Goal: Task Accomplishment & Management: Manage account settings

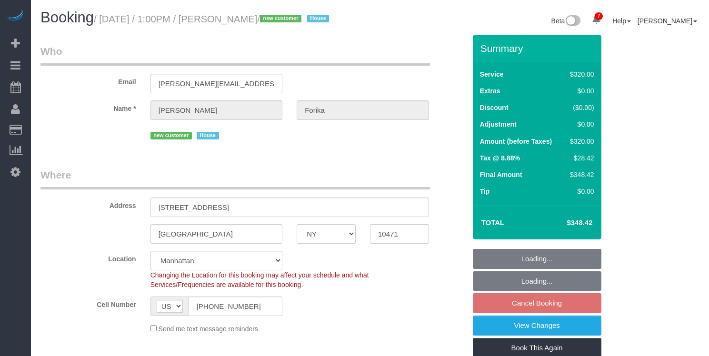
select select "NY"
select select "spot2"
select select "number:59"
select select "number:71"
select select "number:15"
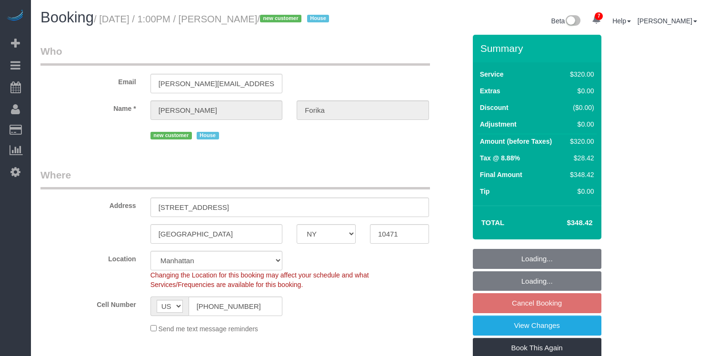
select select "number:5"
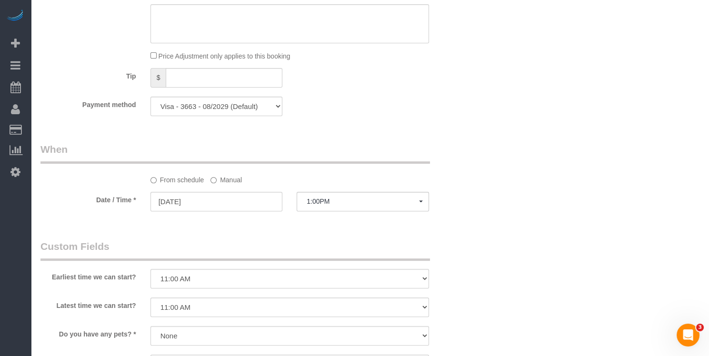
scroll to position [116, 0]
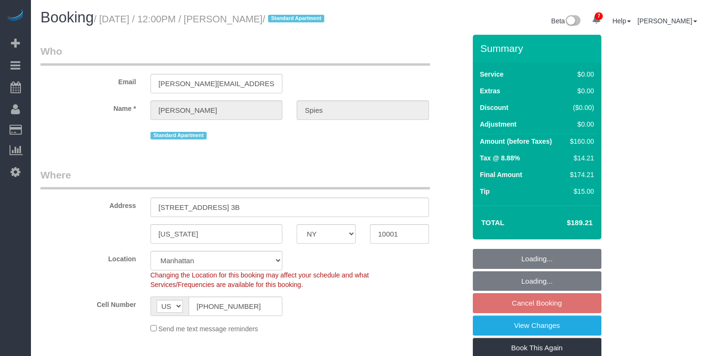
select select "NY"
select select "1"
select select "spot1"
select select "number:57"
select select "number:73"
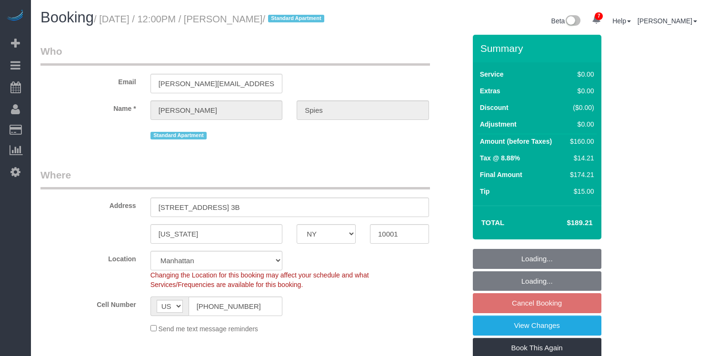
select select "number:15"
select select "number:5"
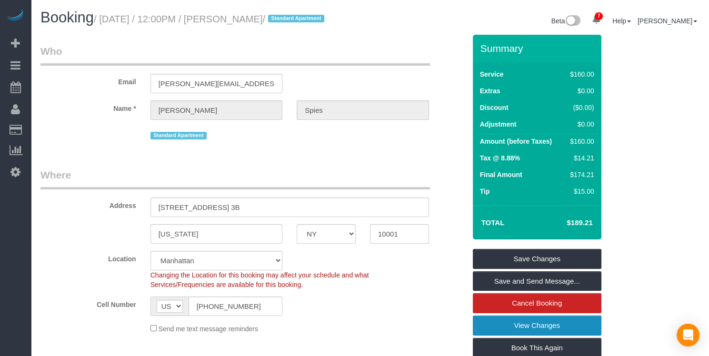
drag, startPoint x: 526, startPoint y: 342, endPoint x: 528, endPoint y: 337, distance: 5.1
click at [526, 336] on link "View Changes" at bounding box center [537, 326] width 129 height 20
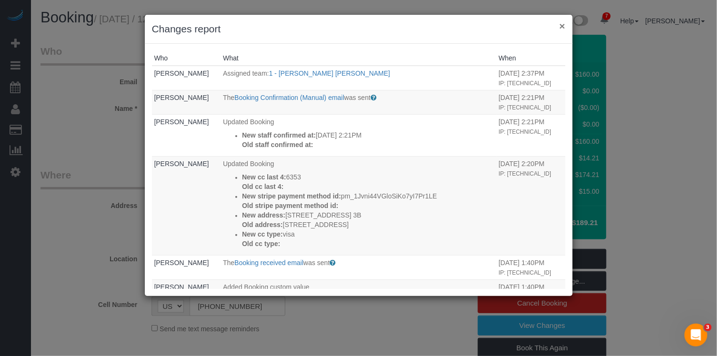
click at [563, 28] on button "×" at bounding box center [562, 26] width 6 height 10
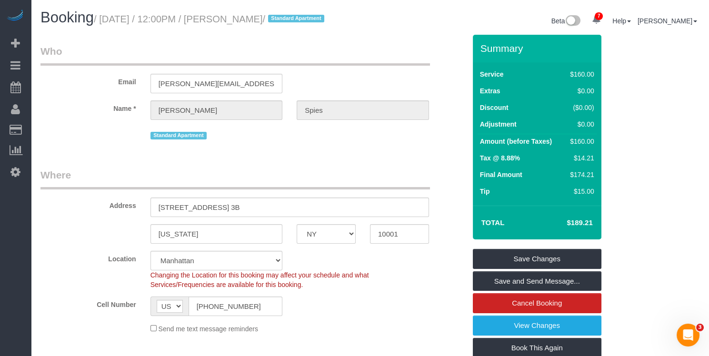
drag, startPoint x: 308, startPoint y: 20, endPoint x: 228, endPoint y: 20, distance: 79.6
click at [226, 20] on small "/ August 15, 2025 / 12:00PM / Stephanie Spies / Standard Apartment" at bounding box center [210, 19] width 233 height 10
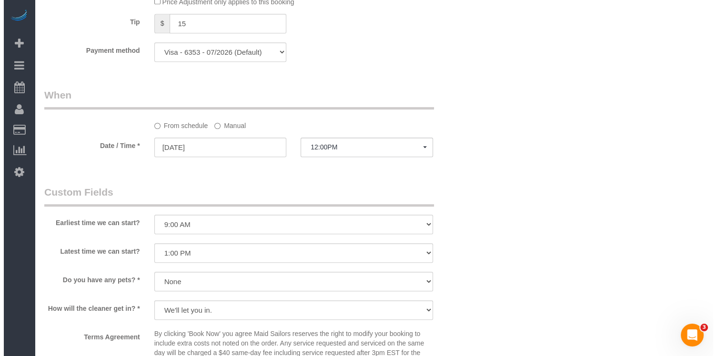
scroll to position [1147, 0]
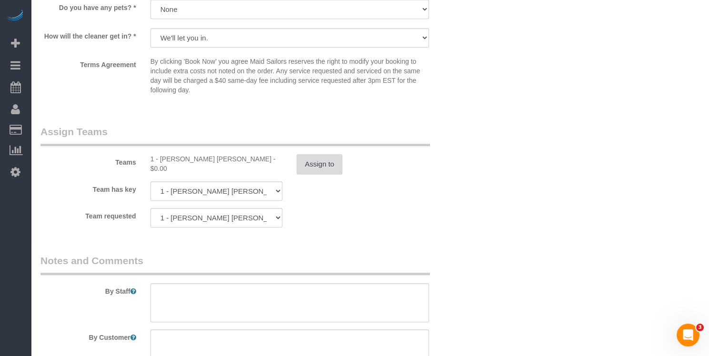
click at [305, 172] on button "Assign to" at bounding box center [320, 164] width 46 height 20
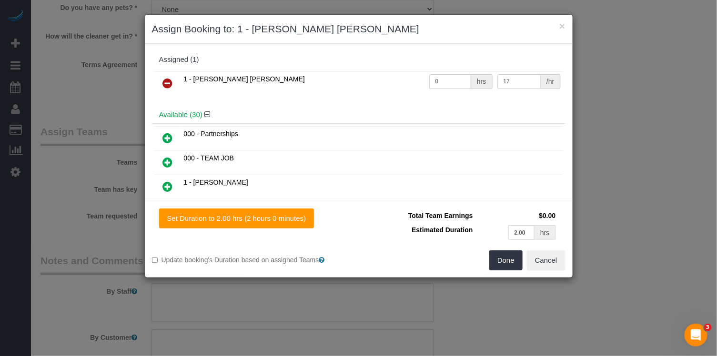
click at [169, 83] on icon at bounding box center [168, 83] width 10 height 11
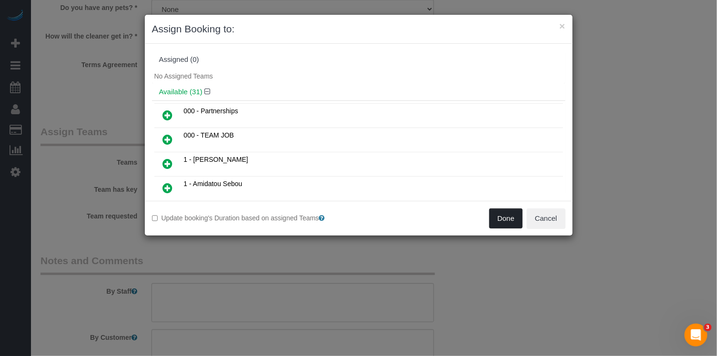
click at [498, 210] on button "Done" at bounding box center [505, 219] width 33 height 20
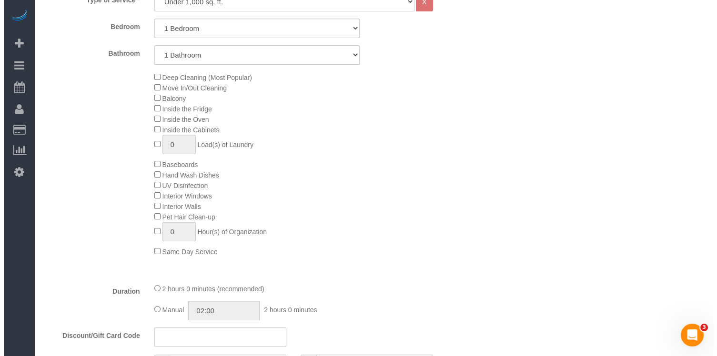
scroll to position [0, 0]
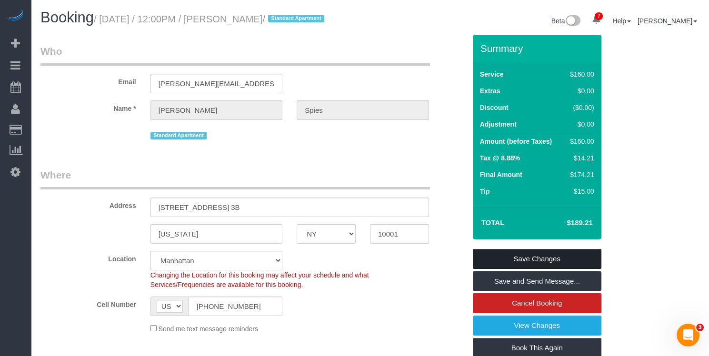
click at [557, 269] on link "Save Changes" at bounding box center [537, 259] width 129 height 20
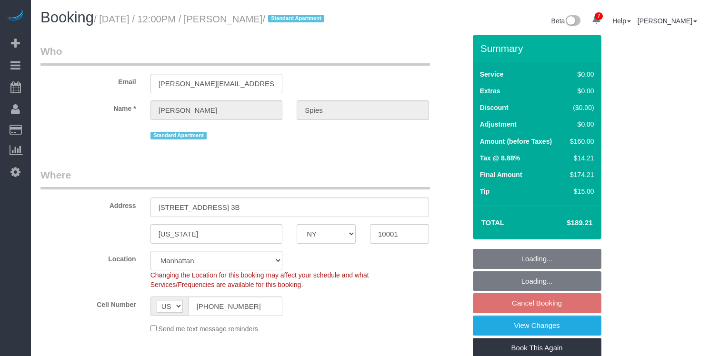
select select "NY"
select select "1"
select select "spot1"
select select "number:57"
select select "number:73"
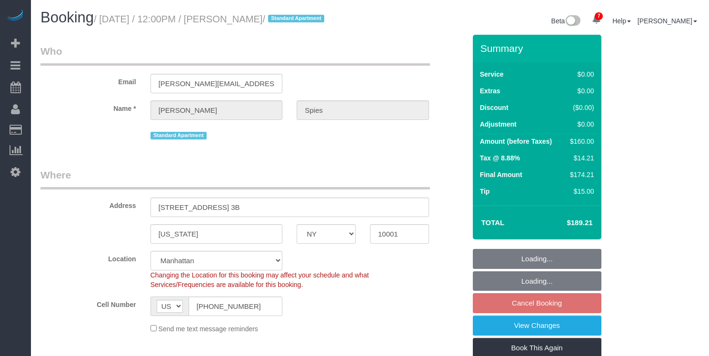
select select "number:15"
select select "number:5"
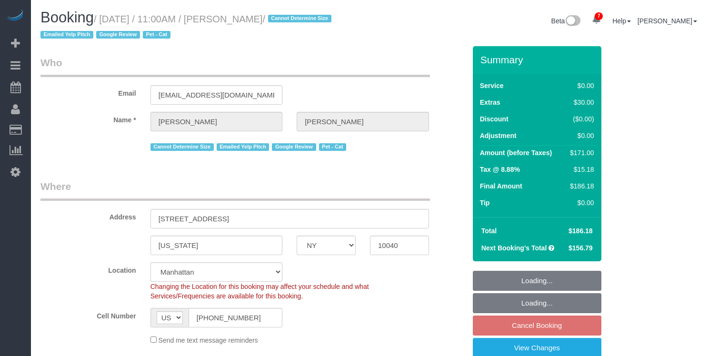
select select "NY"
select select "1"
select select "string:stripe-pm_1QuRgR4VGloSiKo7ytunWo7w"
select select "spot1"
select select "number:59"
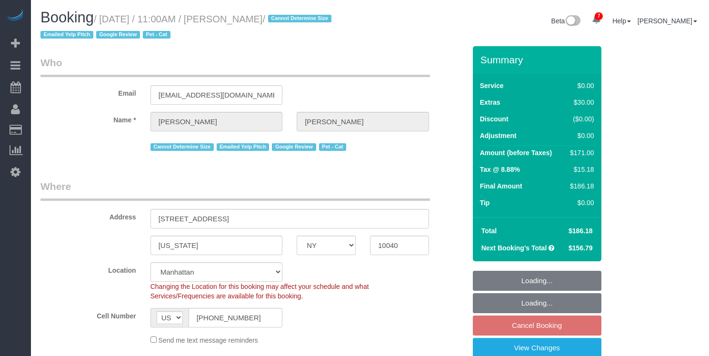
select select "number:73"
select select "number:14"
select select "number:5"
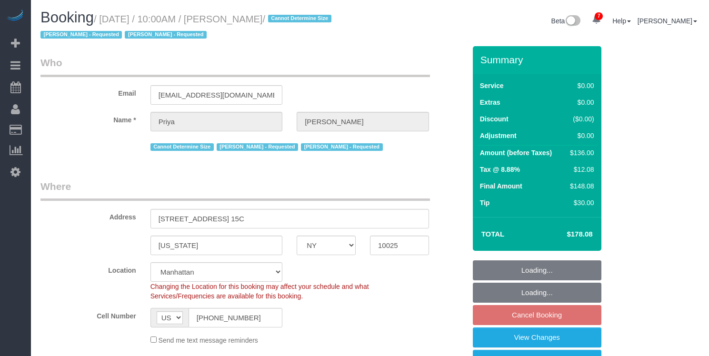
select select "NY"
select select "1"
select select "spot1"
select select "number:58"
select select "number:73"
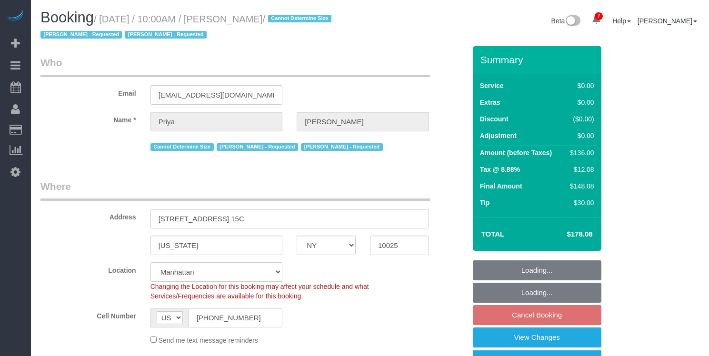
select select "number:15"
select select "number:5"
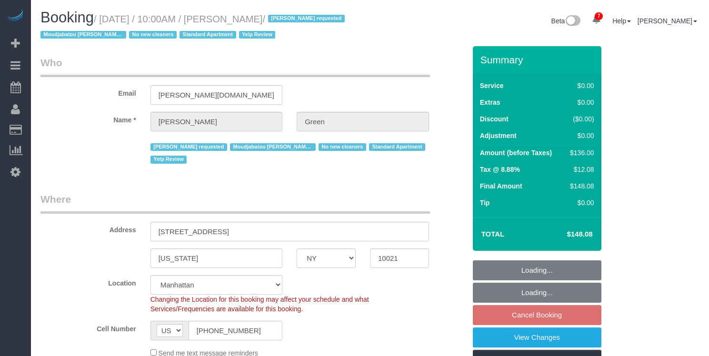
select select "NY"
select select "1"
select select "spot1"
select select "number:56"
select select "number:69"
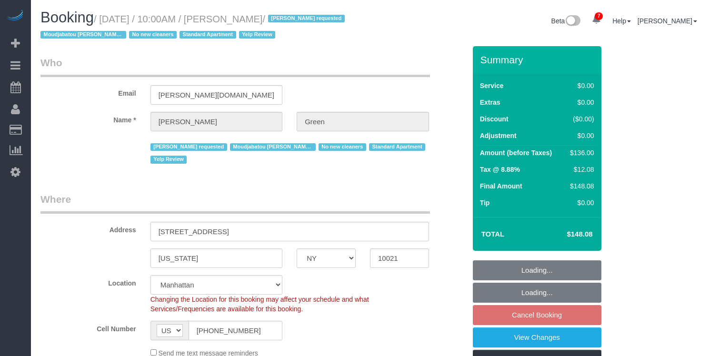
select select "number:13"
select select "number:5"
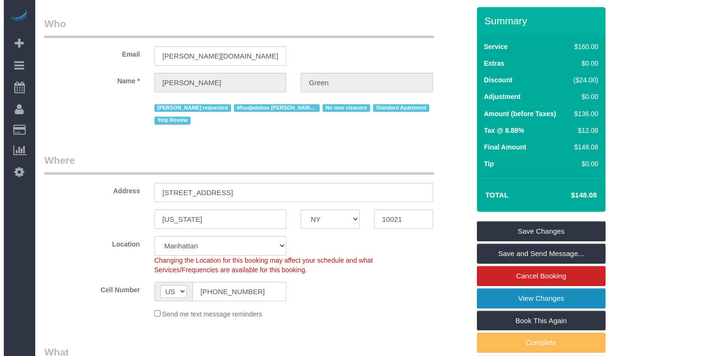
scroll to position [86, 0]
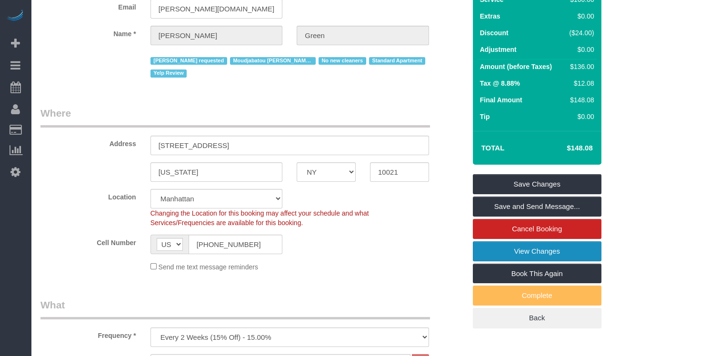
click at [539, 248] on link "View Changes" at bounding box center [537, 252] width 129 height 20
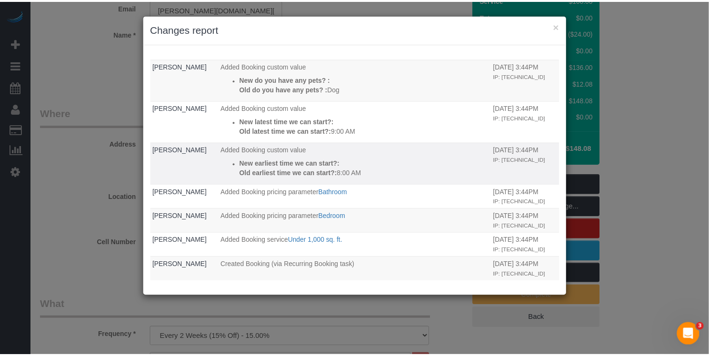
scroll to position [168, 0]
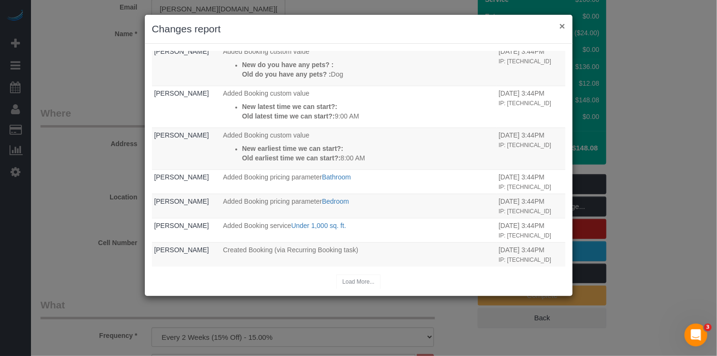
click at [561, 29] on button "×" at bounding box center [562, 26] width 6 height 10
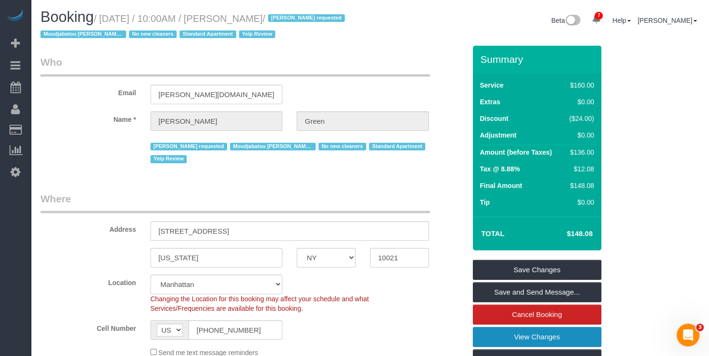
scroll to position [0, 0]
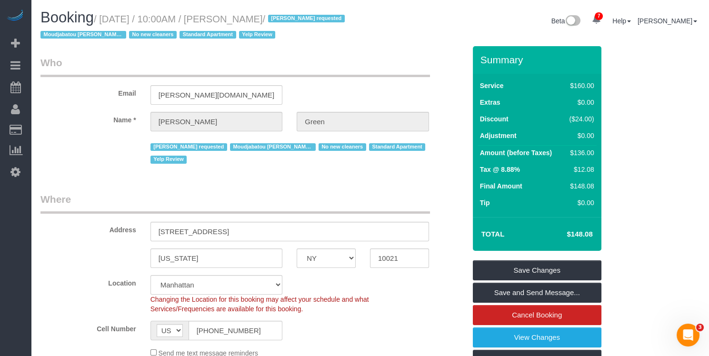
drag, startPoint x: 304, startPoint y: 16, endPoint x: 233, endPoint y: 20, distance: 71.6
click at [233, 20] on small "/ [DATE] / 10:00AM / [PERSON_NAME] / [PERSON_NAME] requested [PERSON_NAME] requ…" at bounding box center [193, 27] width 307 height 27
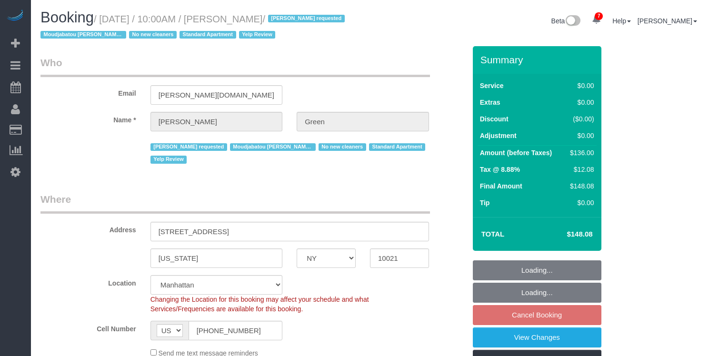
select select "NY"
select select "1"
select select "spot1"
select select "number:56"
select select "number:69"
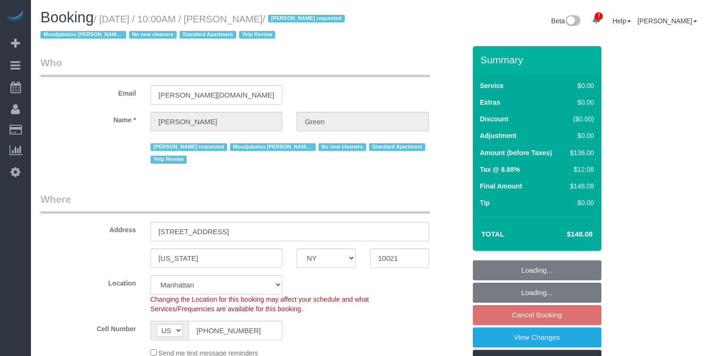
select select "number:13"
select select "number:5"
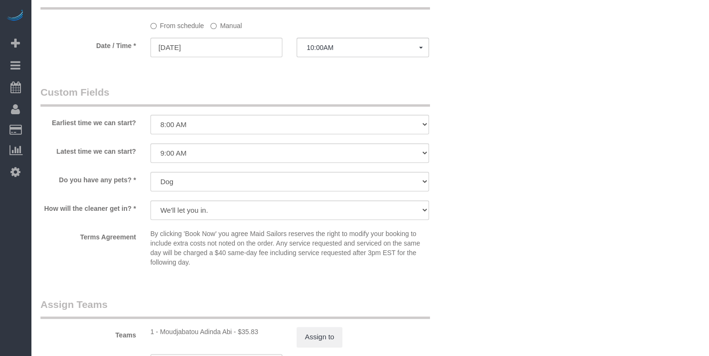
scroll to position [999, 0]
click at [233, 45] on input "[DATE]" at bounding box center [217, 48] width 132 height 20
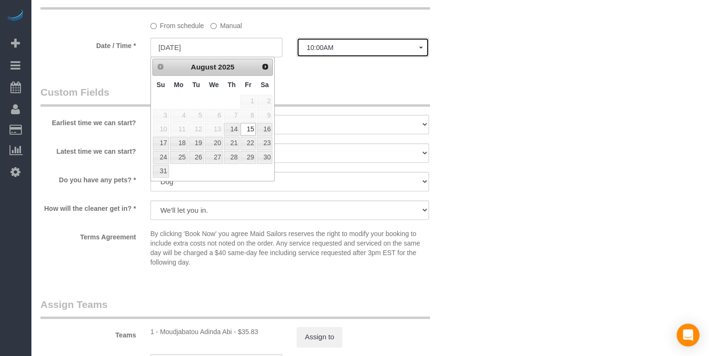
click at [323, 47] on span "10:00AM" at bounding box center [363, 48] width 112 height 8
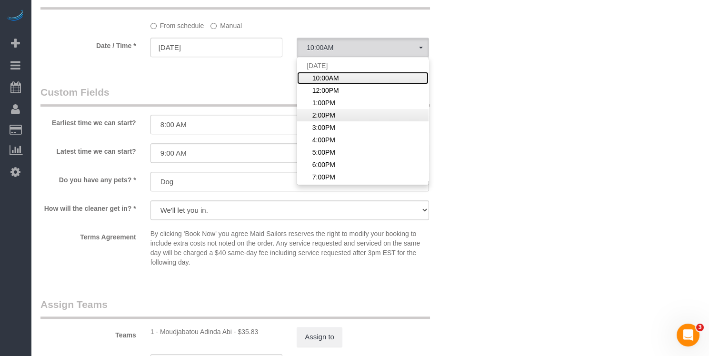
scroll to position [0, 0]
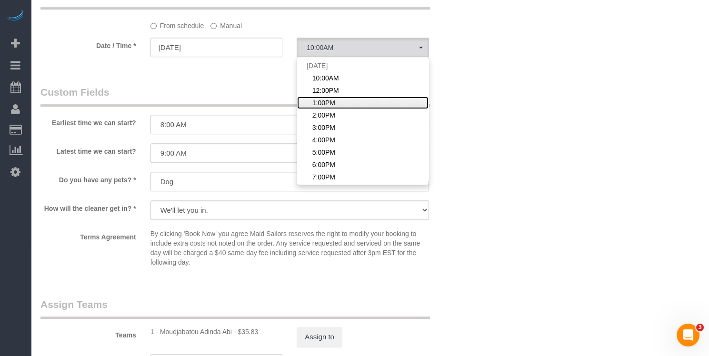
drag, startPoint x: 321, startPoint y: 102, endPoint x: 309, endPoint y: 94, distance: 14.4
click at [321, 102] on span "1:00PM" at bounding box center [324, 103] width 23 height 10
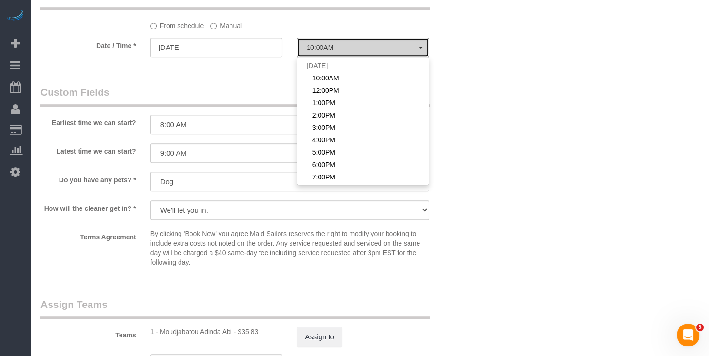
select select "spot3"
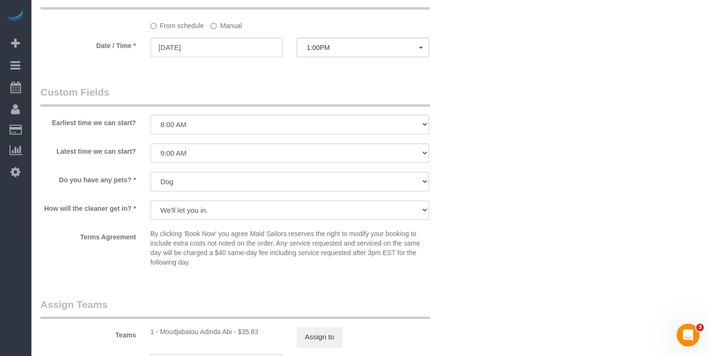
click at [221, 20] on label "Manual" at bounding box center [226, 24] width 31 height 13
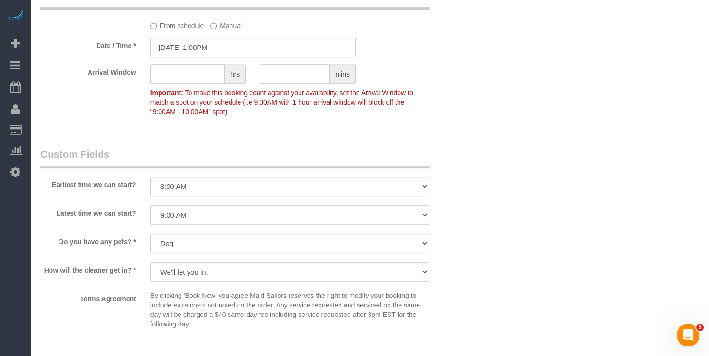
click at [217, 45] on input "[DATE] 1:00PM" at bounding box center [253, 48] width 205 height 20
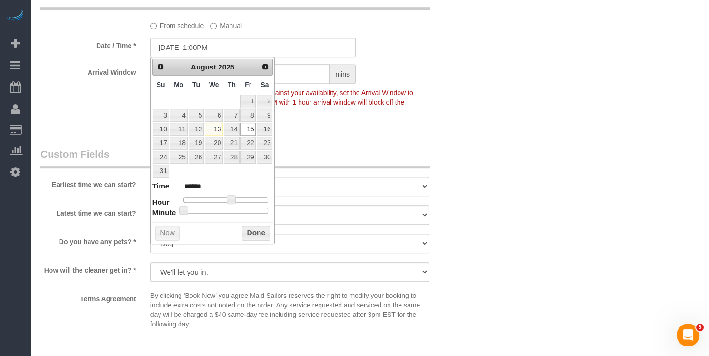
type input "[DATE] 1:30PM"
type input "******"
click at [230, 208] on div at bounding box center [225, 211] width 85 height 6
click at [251, 231] on button "Done" at bounding box center [256, 233] width 28 height 15
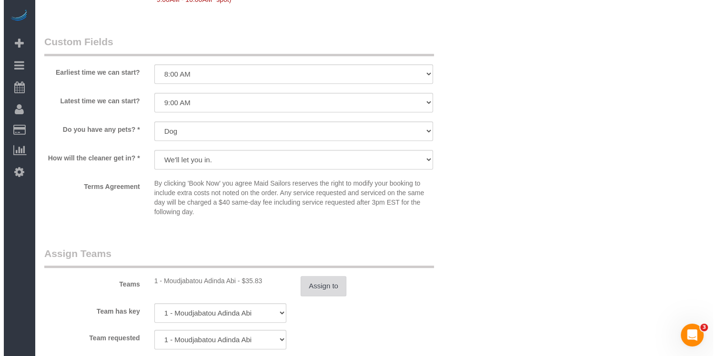
scroll to position [1152, 0]
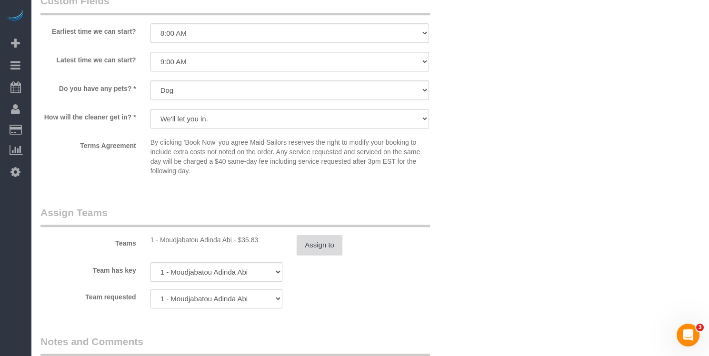
click at [323, 246] on button "Assign to" at bounding box center [320, 245] width 46 height 20
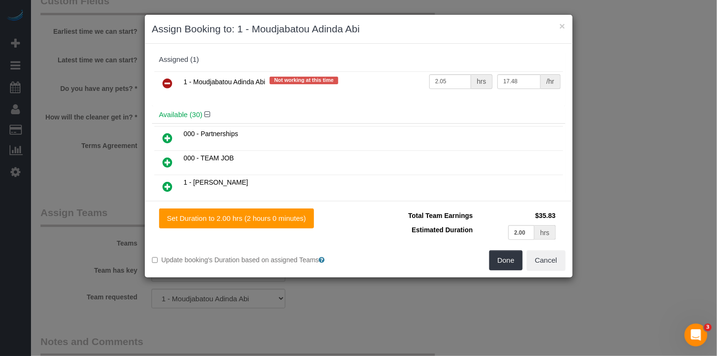
click at [172, 78] on icon at bounding box center [168, 83] width 10 height 11
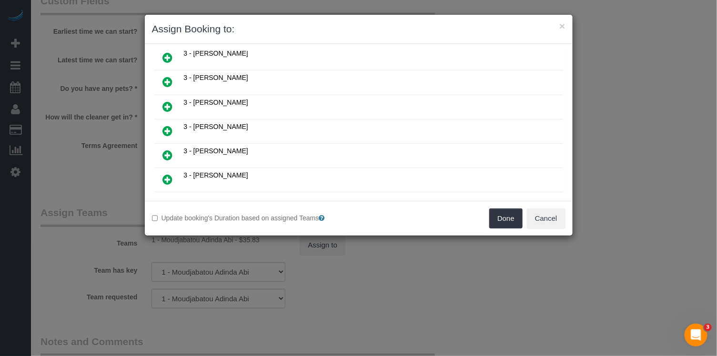
scroll to position [644, 0]
click at [208, 209] on h4 "Unavailable (53)" at bounding box center [358, 213] width 399 height 8
click at [221, 209] on h4 "Unavailable (53)" at bounding box center [358, 213] width 399 height 8
click at [216, 209] on icon at bounding box center [216, 212] width 6 height 7
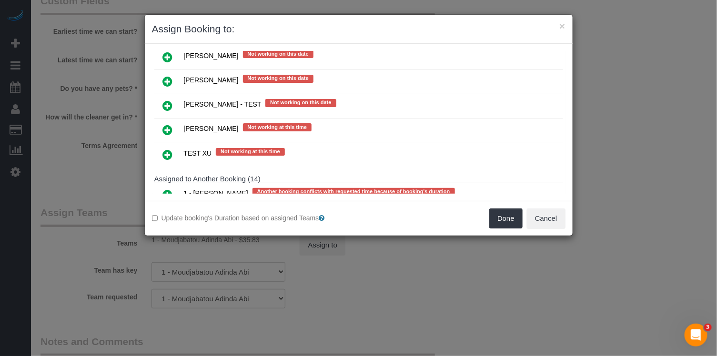
scroll to position [1590, 0]
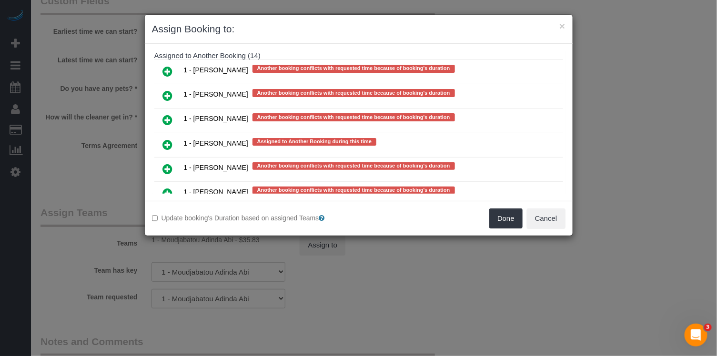
click at [172, 233] on link at bounding box center [168, 242] width 22 height 19
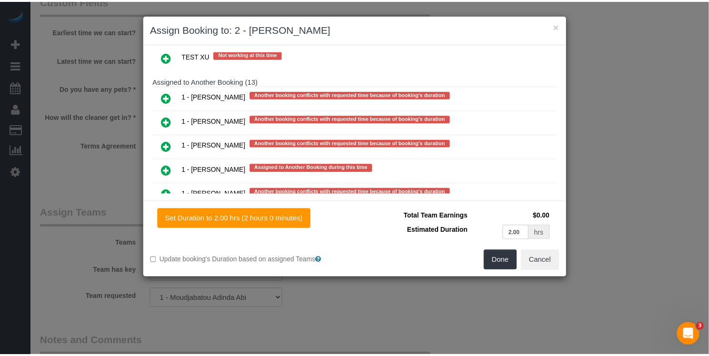
scroll to position [1809, 0]
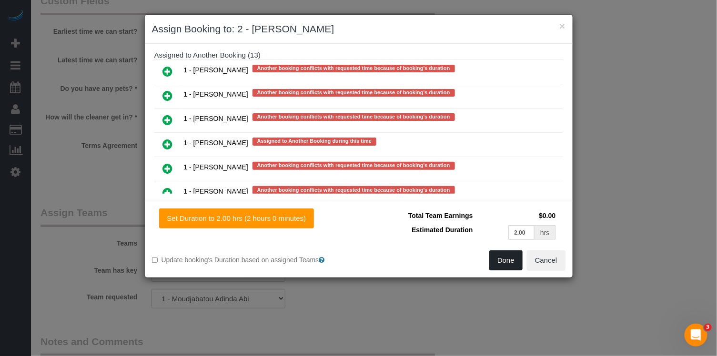
click at [503, 260] on button "Done" at bounding box center [505, 261] width 33 height 20
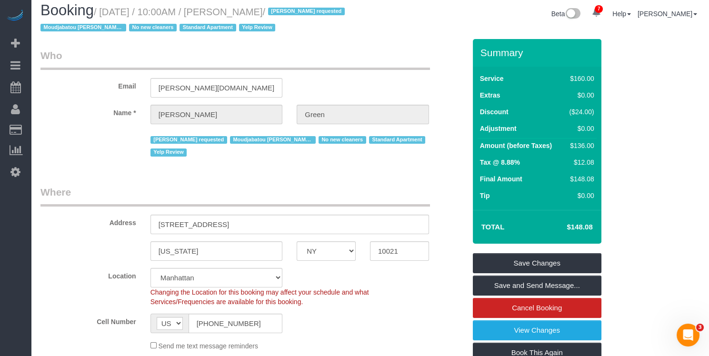
scroll to position [0, 0]
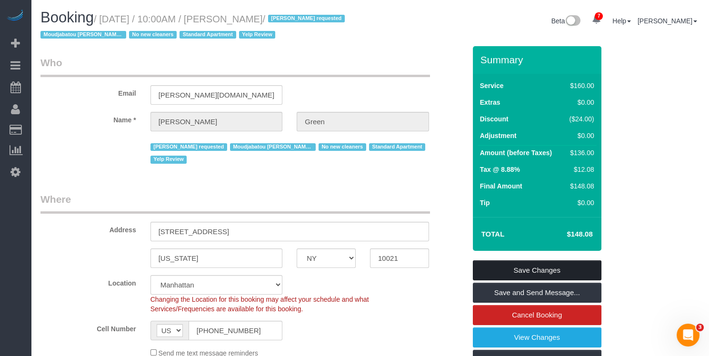
click at [584, 267] on link "Save Changes" at bounding box center [537, 271] width 129 height 20
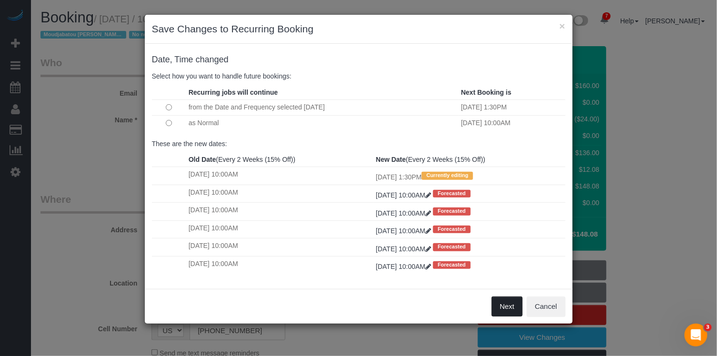
click at [508, 306] on button "Next" at bounding box center [507, 307] width 31 height 20
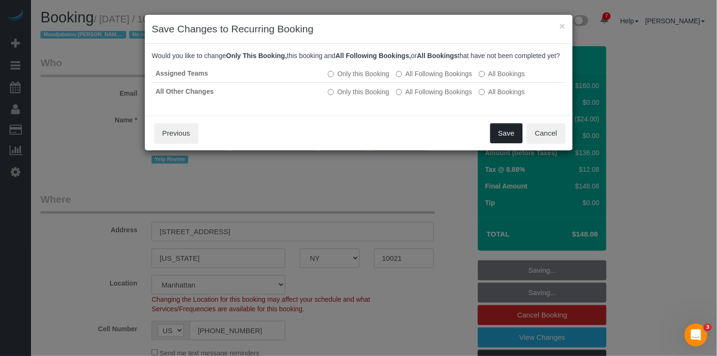
click at [503, 143] on button "Save" at bounding box center [506, 133] width 32 height 20
